Goal: Transaction & Acquisition: Purchase product/service

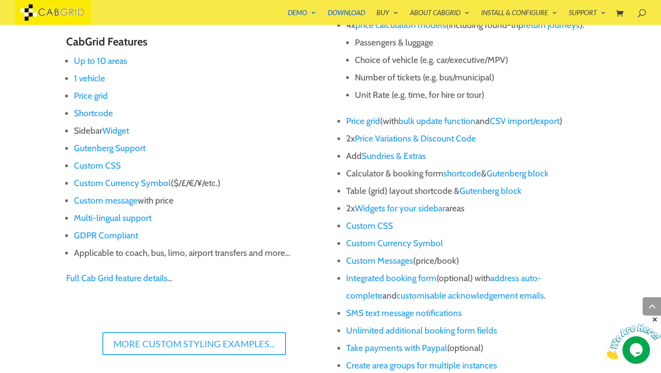
scroll to position [670, 0]
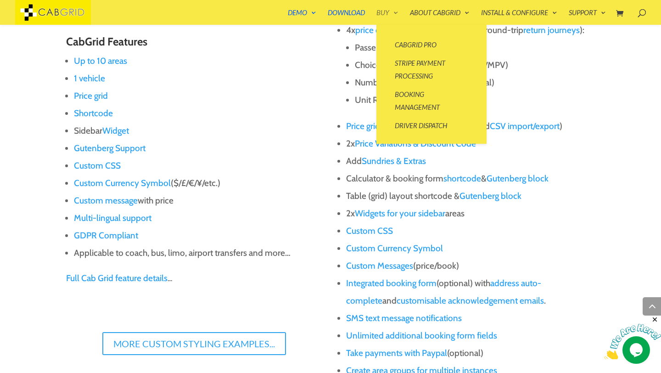
click at [393, 12] on link "Buy" at bounding box center [387, 17] width 22 height 16
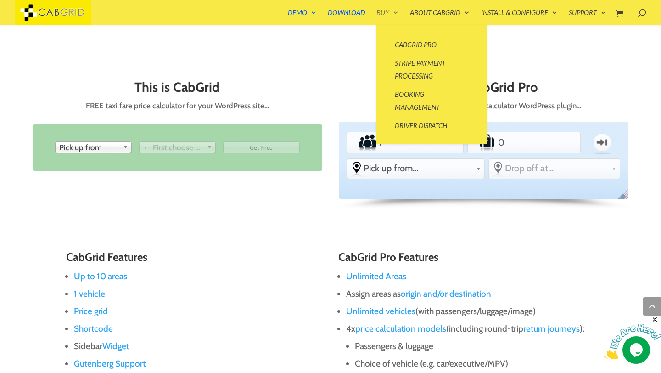
scroll to position [371, 0]
click at [421, 63] on link "Stripe Payment Processing" at bounding box center [432, 69] width 92 height 31
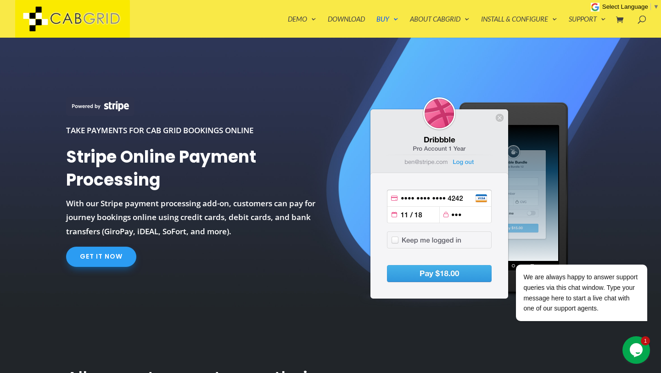
click at [100, 252] on link "Get It Now" at bounding box center [101, 256] width 70 height 20
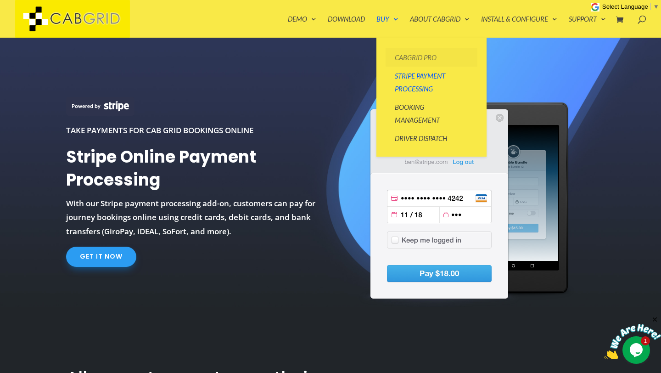
click at [417, 56] on link "CabGrid Pro" at bounding box center [432, 57] width 92 height 18
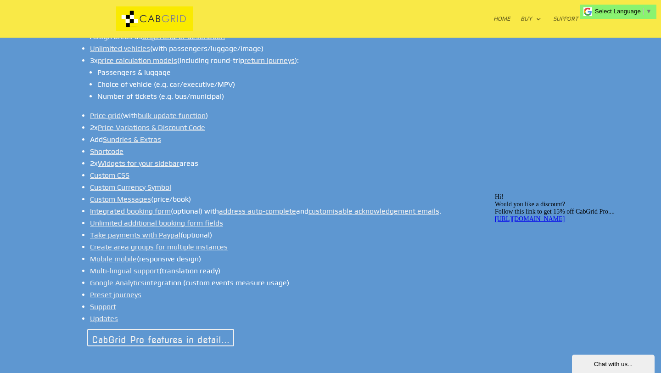
scroll to position [735, 0]
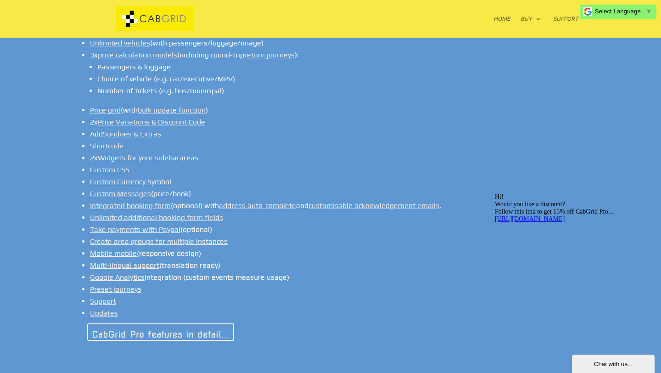
click at [332, 164] on li "Custom CSS" at bounding box center [334, 170] width 488 height 12
click at [437, 24] on div at bounding box center [331, 19] width 496 height 38
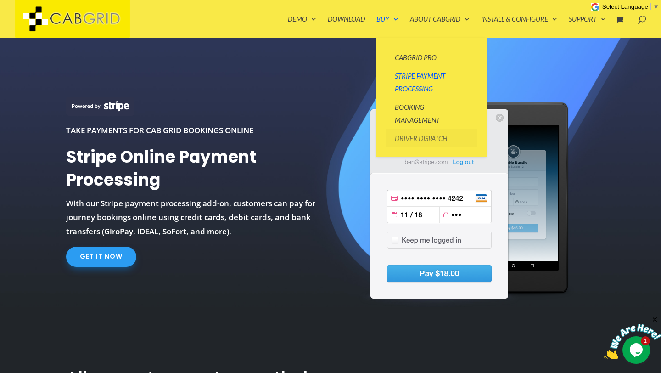
click at [422, 139] on link "Driver Dispatch" at bounding box center [432, 138] width 92 height 18
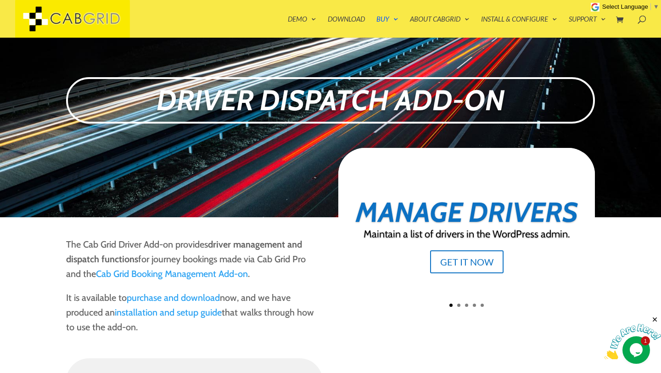
click at [324, 136] on div "Driver Dispatch Add-on" at bounding box center [330, 100] width 529 height 73
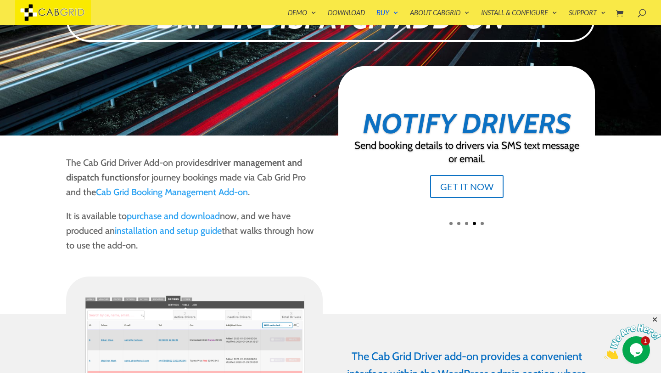
scroll to position [67, 0]
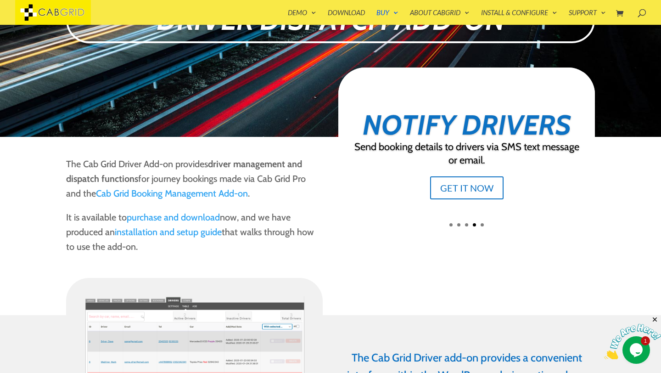
click at [152, 216] on link "purchase and download" at bounding box center [173, 217] width 93 height 11
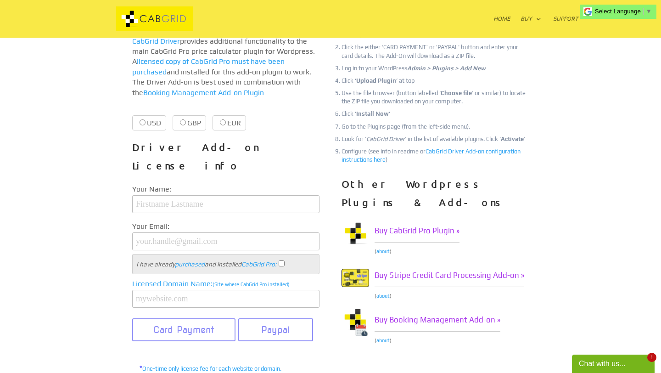
scroll to position [220, 0]
click at [430, 219] on link "Buy CabGrid Pro Plugin »" at bounding box center [417, 230] width 85 height 23
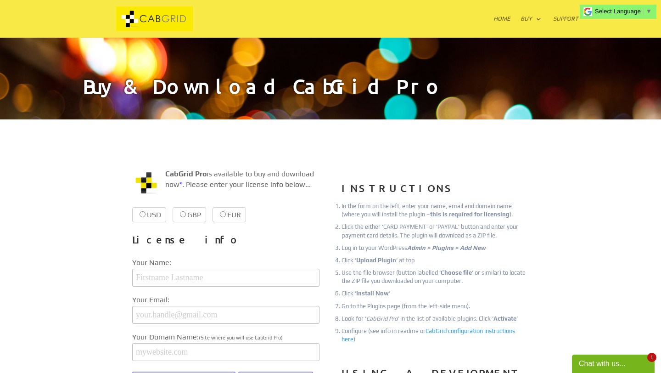
click at [184, 217] on label "GBP £37.99 £37.99" at bounding box center [190, 214] width 34 height 15
click at [184, 217] on input "GBP £37.99 £37.99" at bounding box center [183, 214] width 6 height 6
radio input "true"
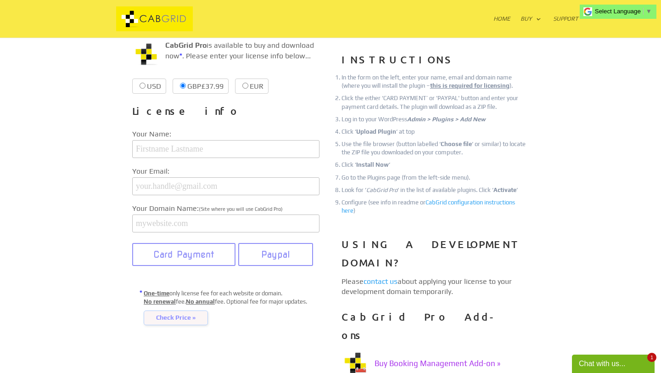
scroll to position [110, 0]
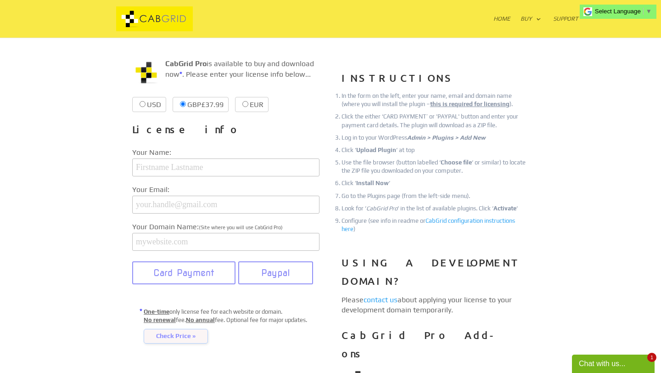
click at [290, 129] on h3 "License info" at bounding box center [225, 131] width 187 height 23
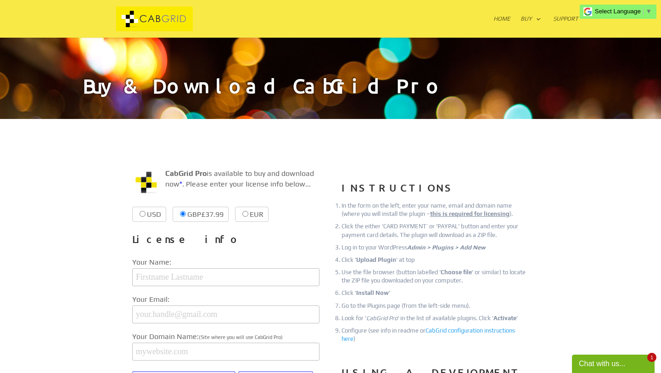
scroll to position [0, 0]
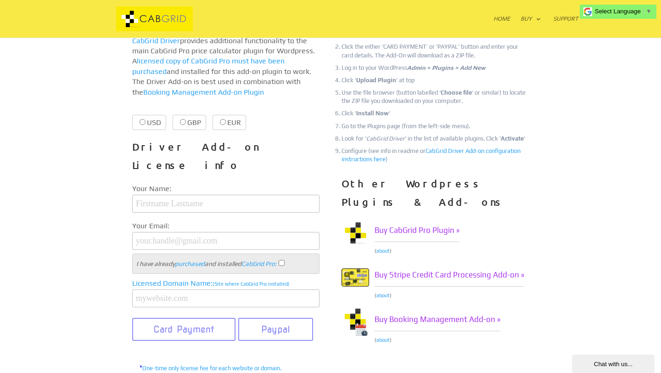
click at [313, 138] on h3 "Driver Add-on License info" at bounding box center [225, 158] width 187 height 41
